Goal: Use online tool/utility: Use online tool/utility

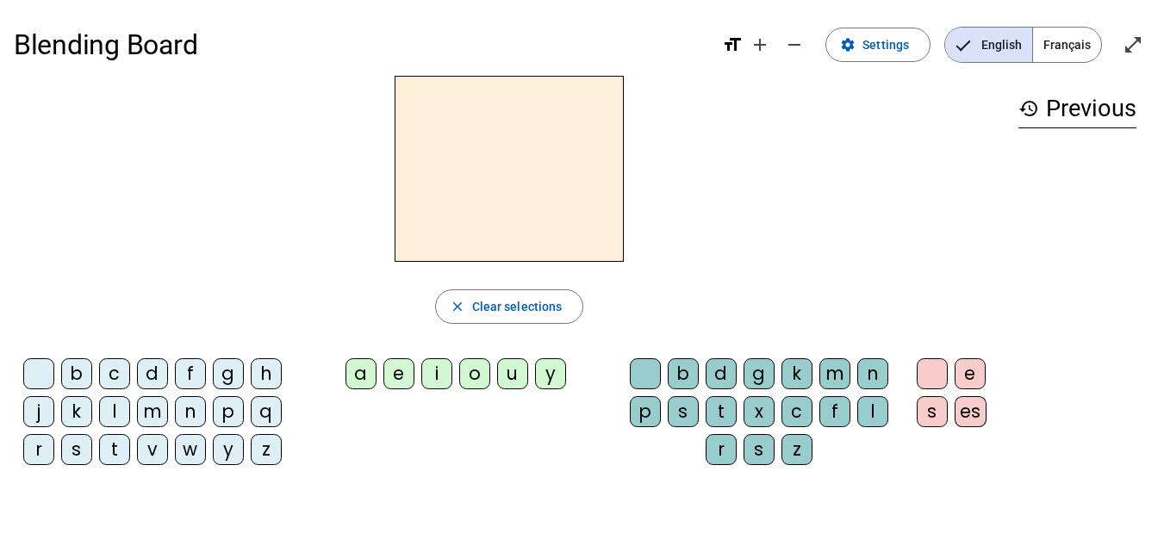
click at [120, 418] on div "l" at bounding box center [114, 411] width 31 height 31
click at [402, 381] on div "e" at bounding box center [398, 373] width 31 height 31
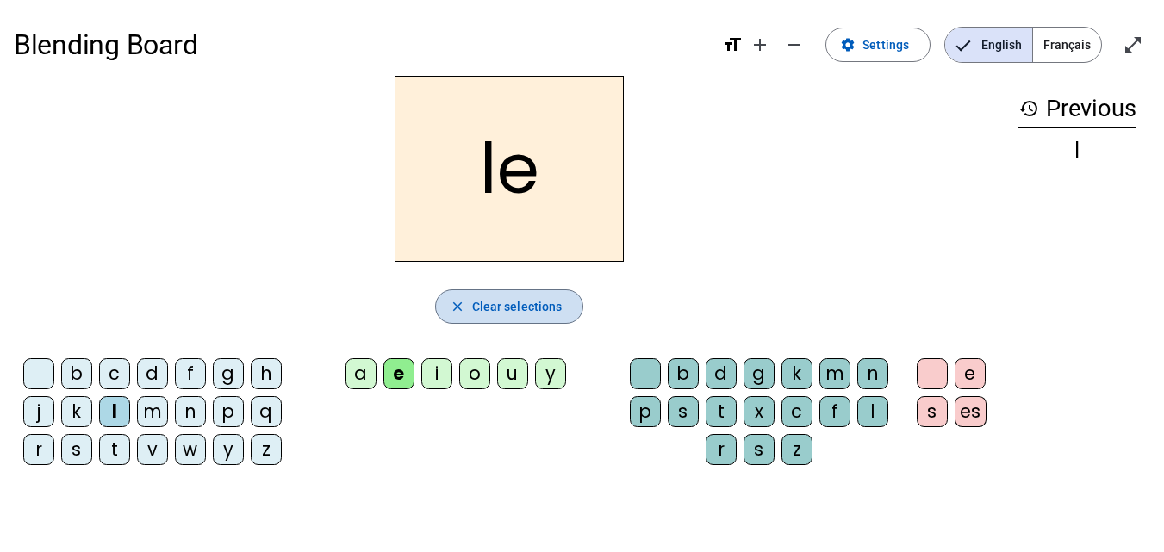
click at [495, 306] on span "Clear selections" at bounding box center [517, 306] width 90 height 21
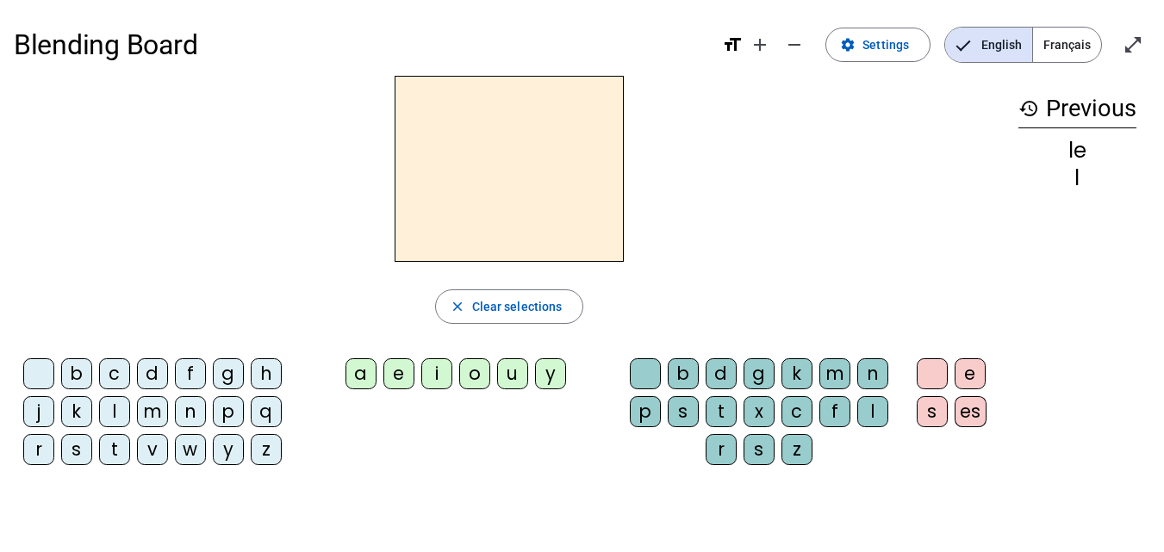
click at [122, 411] on div "l" at bounding box center [114, 411] width 31 height 31
click at [350, 376] on div "a" at bounding box center [360, 373] width 31 height 31
click at [737, 36] on mat-icon "format_size" at bounding box center [732, 44] width 21 height 21
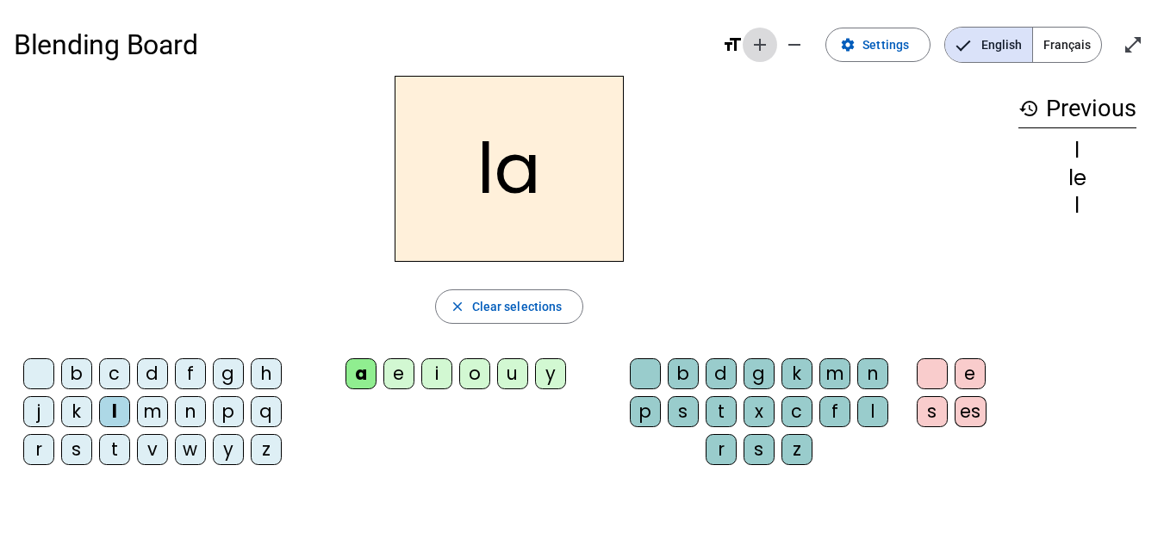
click at [761, 49] on mat-icon "add" at bounding box center [759, 44] width 21 height 21
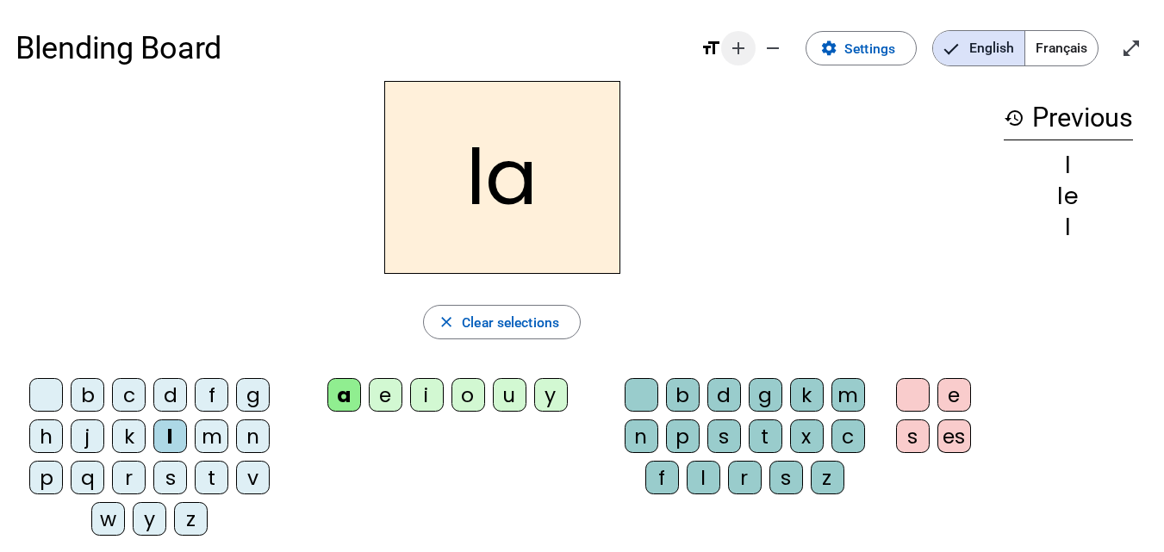
click at [761, 49] on span "Decrease font size" at bounding box center [772, 48] width 41 height 41
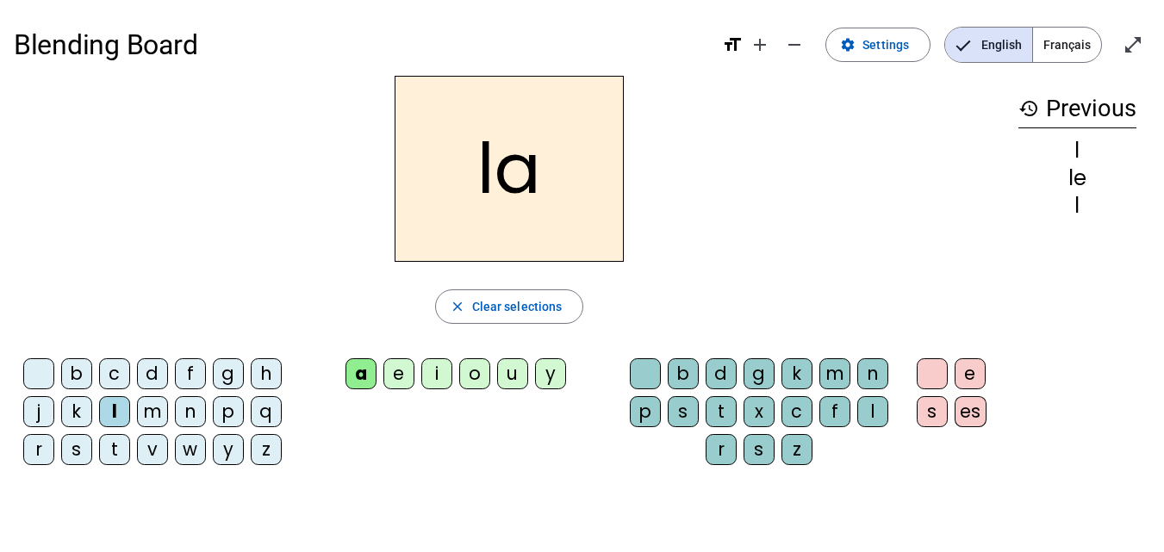
click at [1070, 45] on span "Français" at bounding box center [1067, 45] width 68 height 34
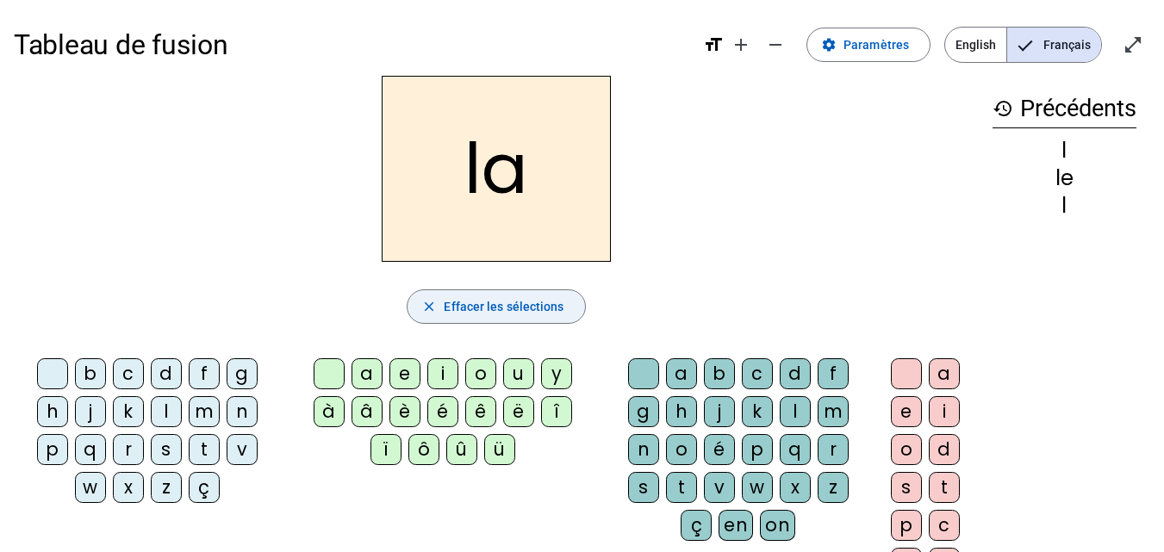
click at [531, 304] on span "Effacer les sélections" at bounding box center [504, 306] width 120 height 21
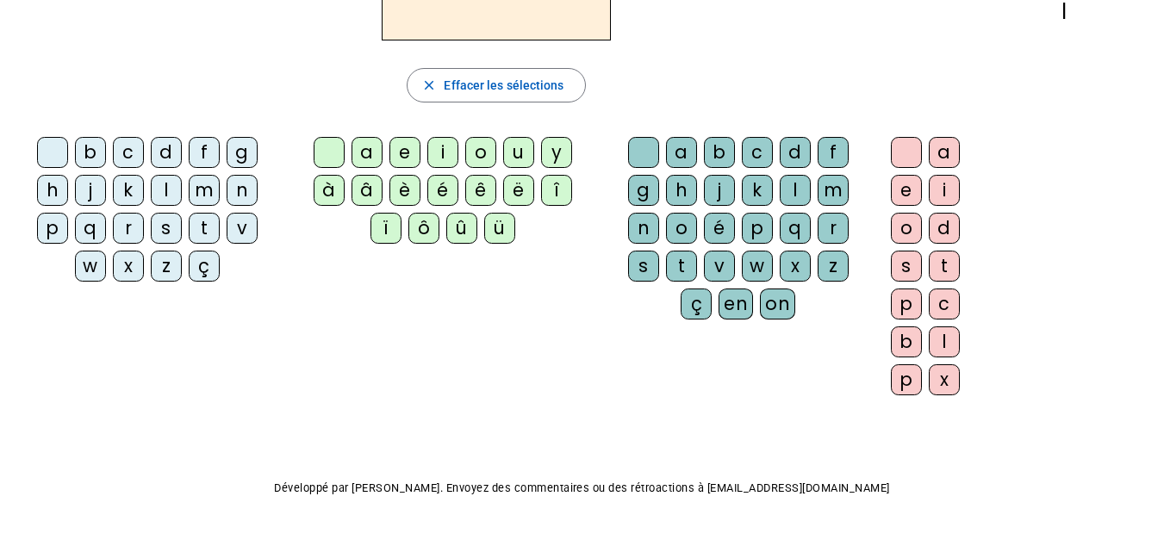
scroll to position [259, 0]
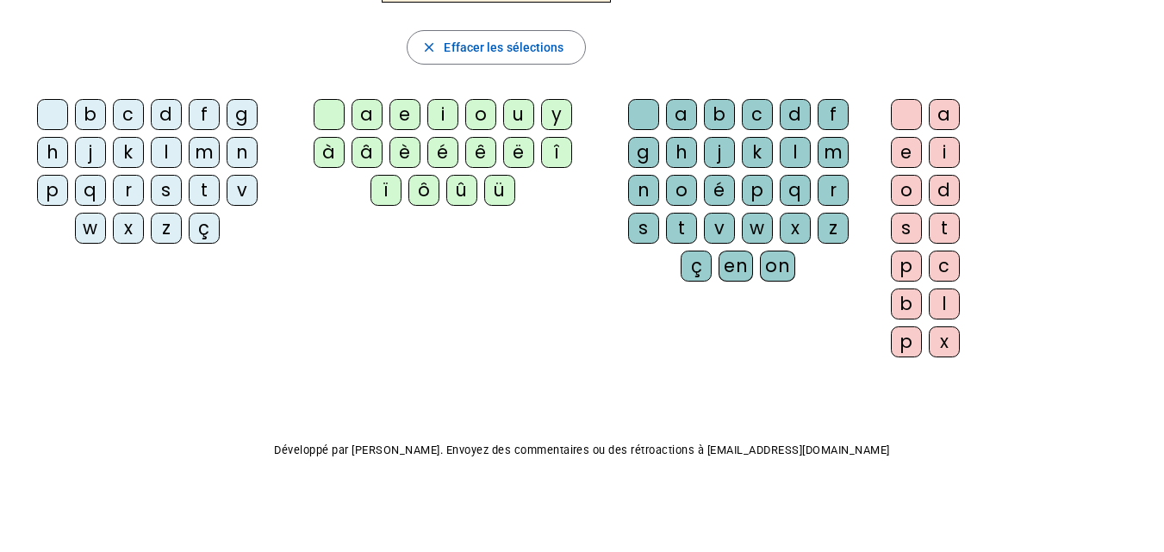
drag, startPoint x: 1155, startPoint y: 469, endPoint x: 1165, endPoint y: 366, distance: 103.9
click at [1163, 293] on html "Tableau de fusion format_size add remove settings Paramètres English Français o…" at bounding box center [582, 17] width 1164 height 552
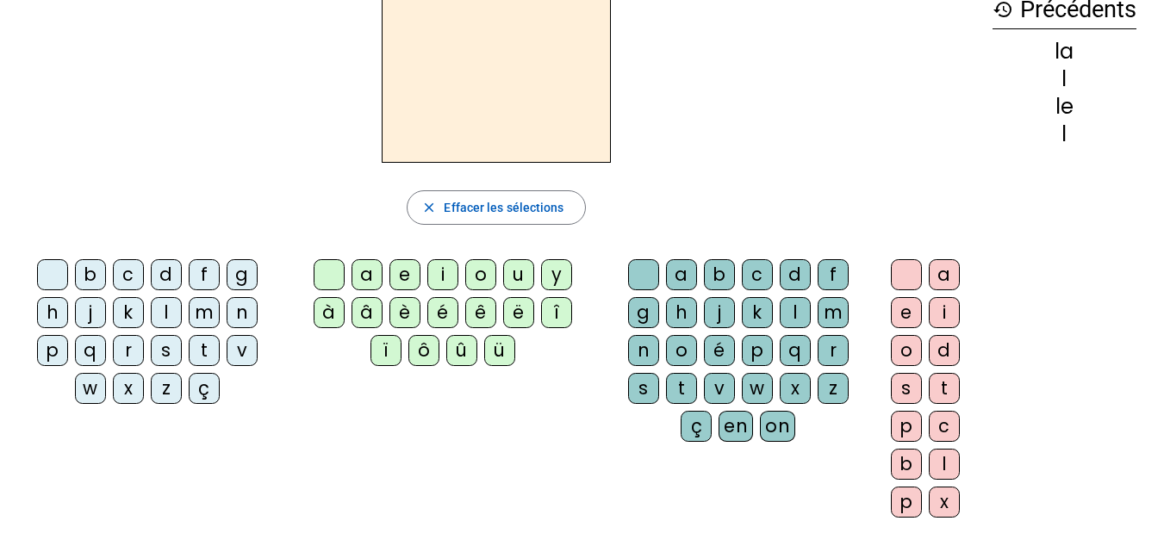
scroll to position [98, 0]
click at [163, 315] on div "l" at bounding box center [166, 313] width 31 height 31
click at [372, 278] on div "a" at bounding box center [366, 275] width 31 height 31
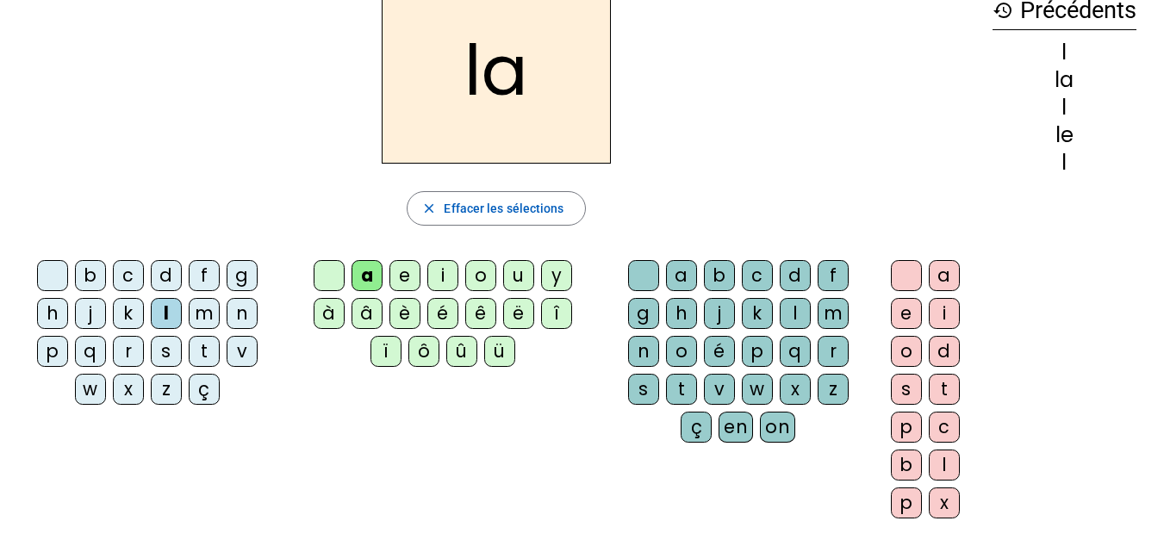
click at [998, 9] on mat-icon "history" at bounding box center [1002, 10] width 21 height 21
click at [464, 200] on span "Effacer les sélections" at bounding box center [504, 208] width 120 height 21
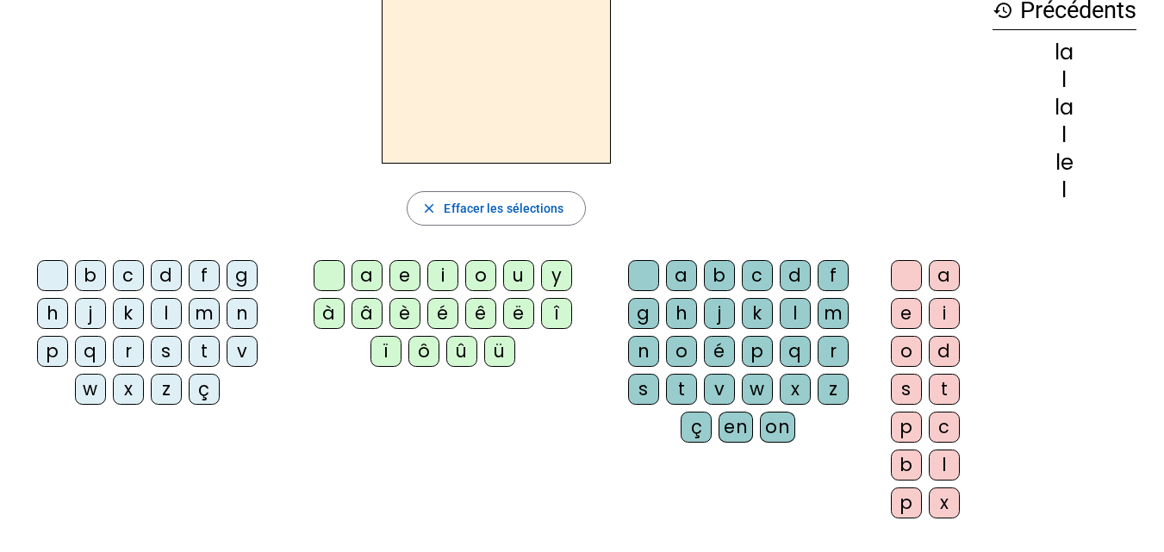
drag, startPoint x: 183, startPoint y: 313, endPoint x: 169, endPoint y: 312, distance: 14.7
click at [169, 312] on letter-bubble "l" at bounding box center [170, 317] width 38 height 38
click at [169, 312] on div "l" at bounding box center [166, 313] width 31 height 31
click at [401, 277] on div "e" at bounding box center [404, 275] width 31 height 31
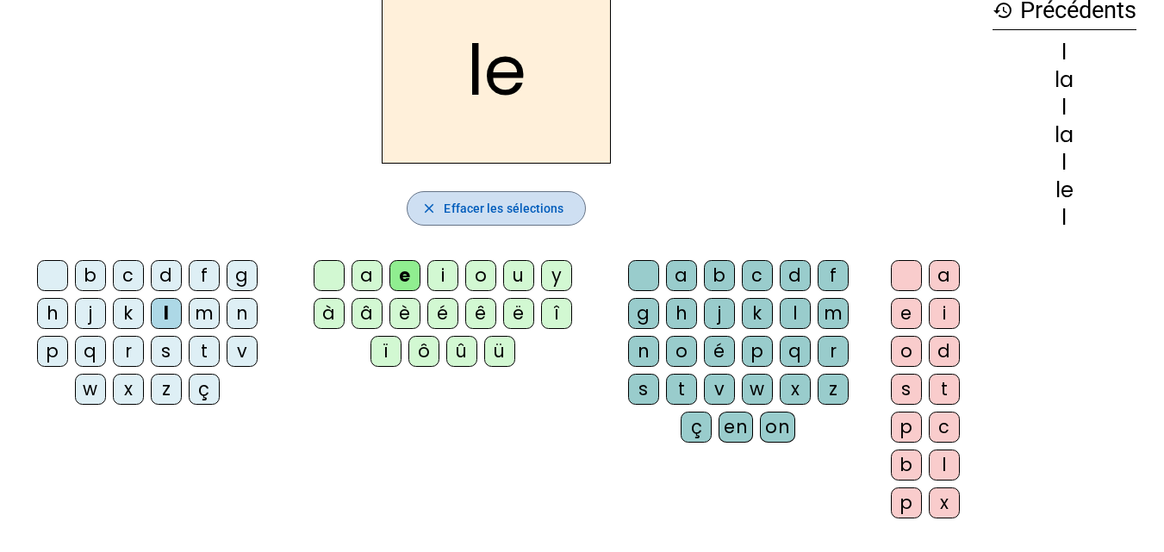
click at [484, 203] on span "Effacer les sélections" at bounding box center [504, 208] width 120 height 21
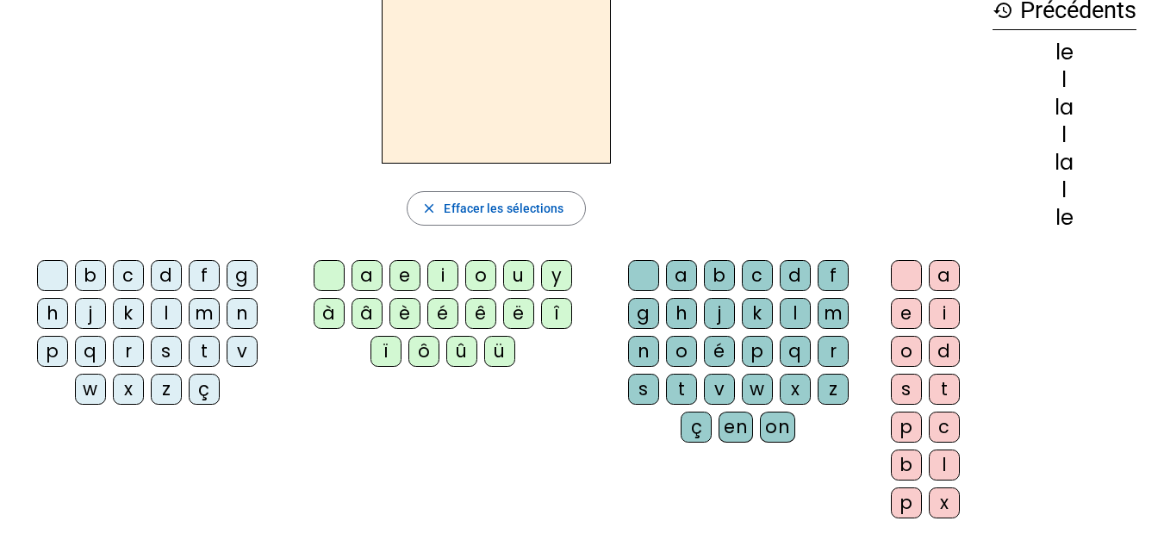
scroll to position [0, 0]
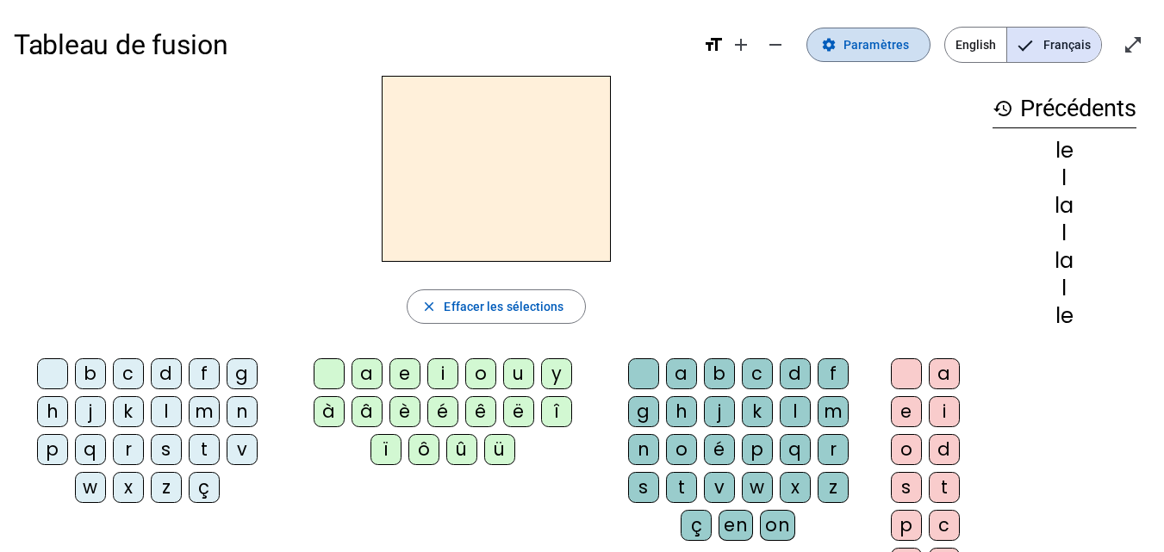
click at [850, 37] on span "Paramètres" at bounding box center [875, 44] width 65 height 21
